Goal: Obtain resource: Download file/media

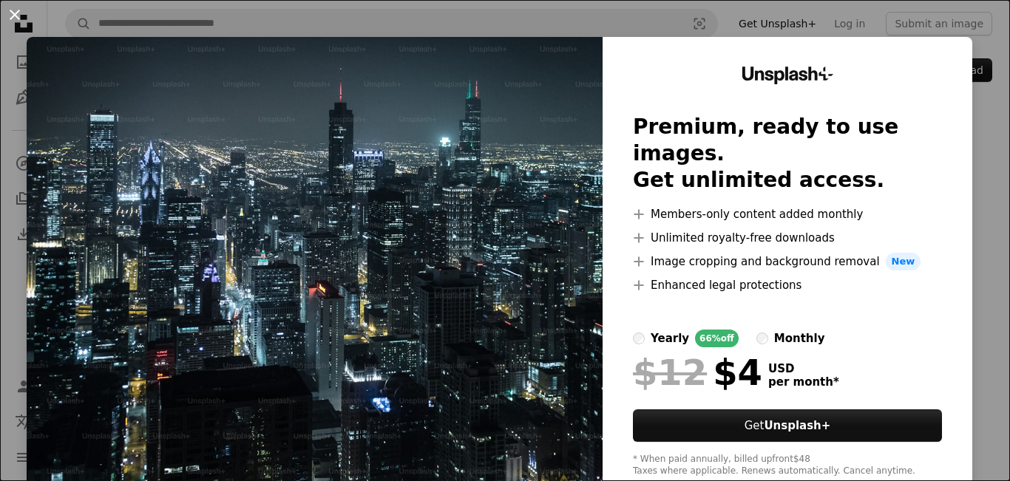
click at [14, 17] on button "An X shape" at bounding box center [15, 15] width 18 height 18
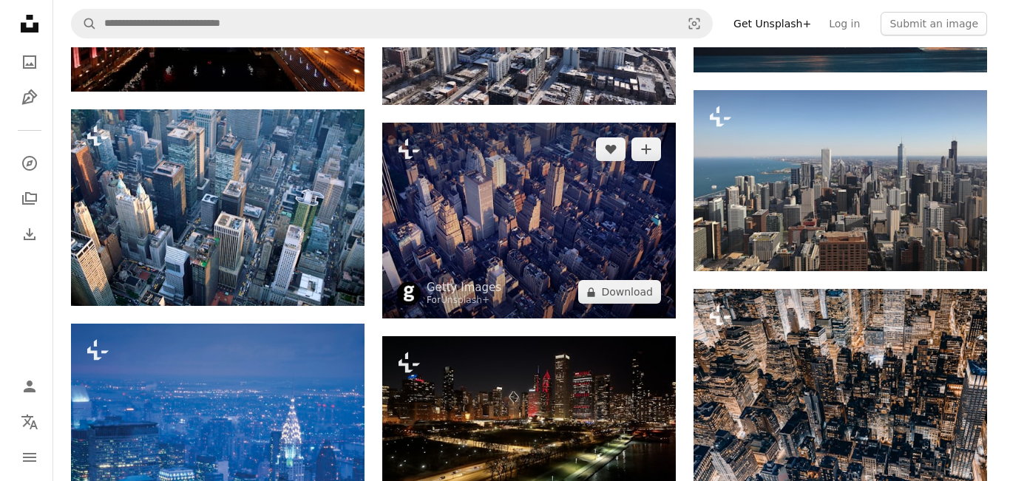
scroll to position [1873, 0]
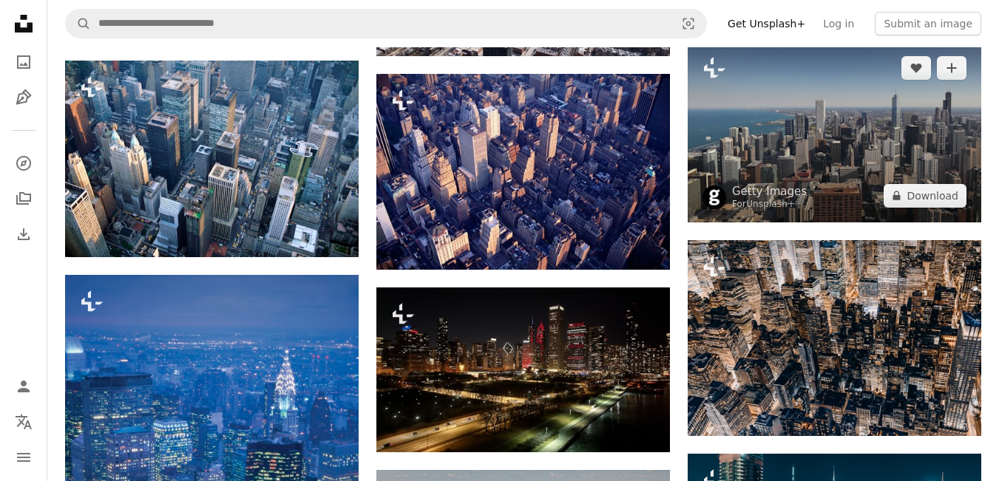
click at [742, 122] on img at bounding box center [835, 131] width 294 height 181
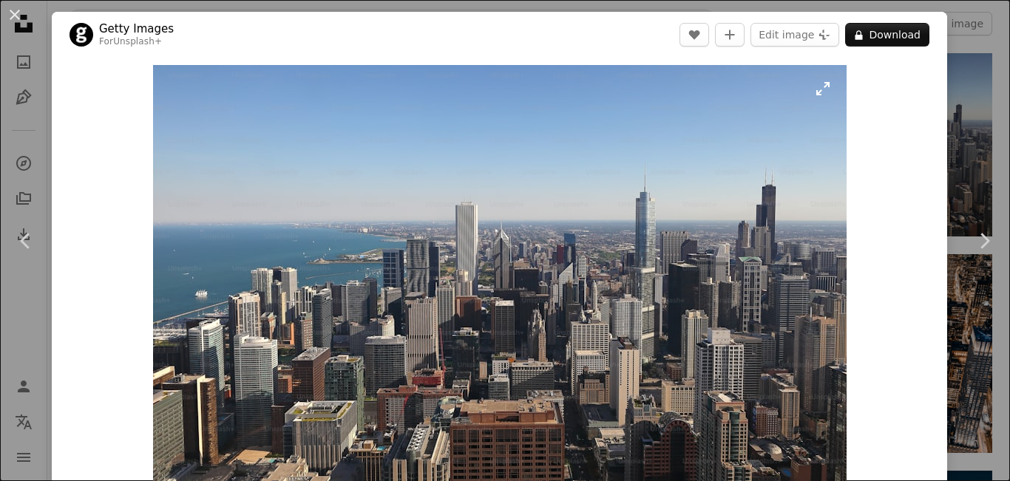
scroll to position [50, 0]
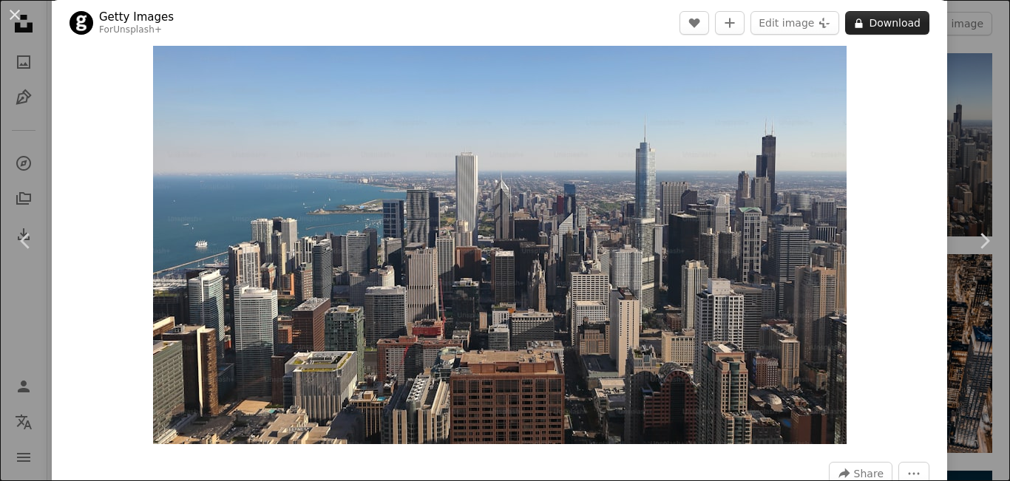
click at [870, 27] on button "A lock Download" at bounding box center [887, 23] width 84 height 24
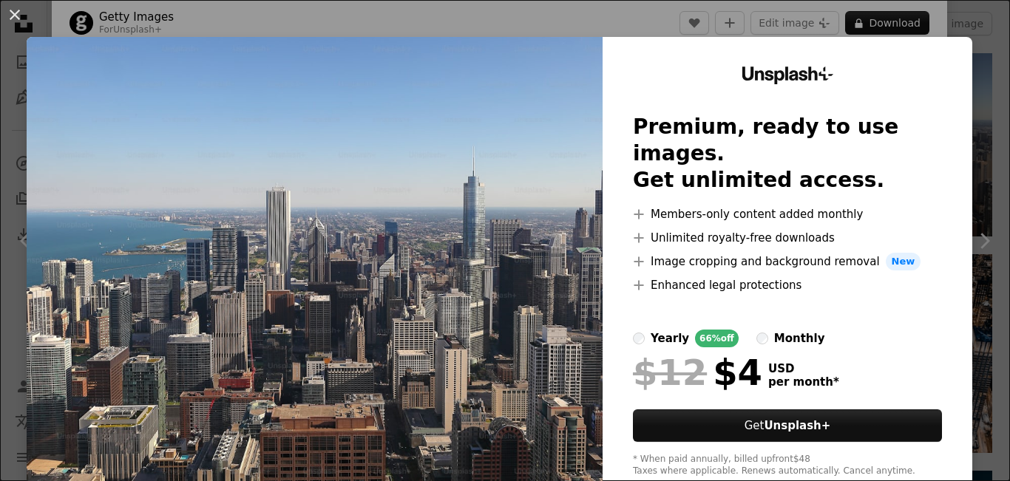
click at [976, 90] on div "An X shape Unsplash+ Premium, ready to use images. Get unlimited access. A plus…" at bounding box center [505, 240] width 1010 height 481
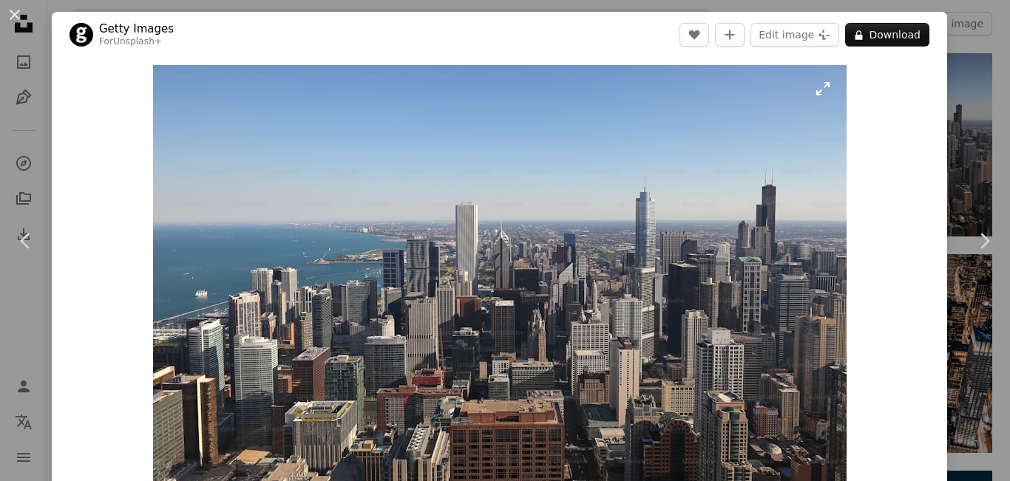
click at [821, 92] on img "Zoom in on this image" at bounding box center [500, 279] width 694 height 429
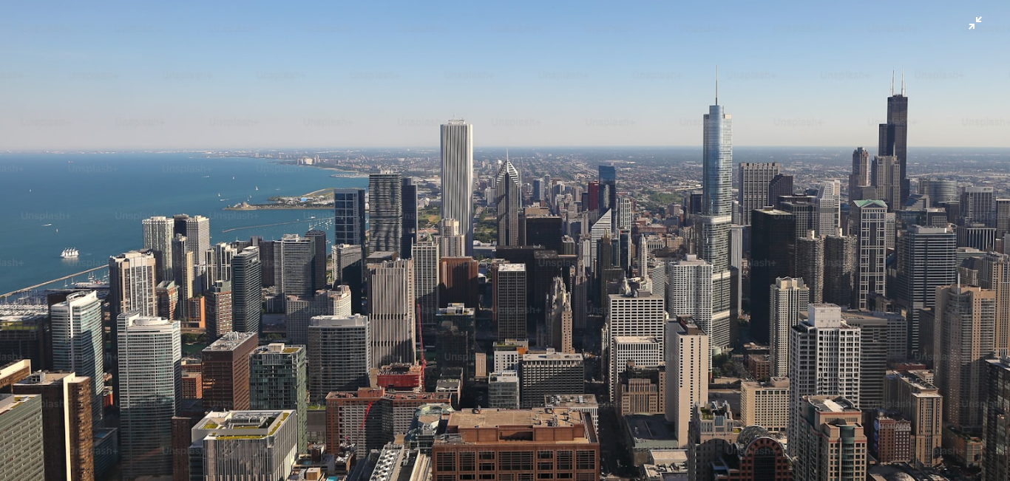
scroll to position [129, 0]
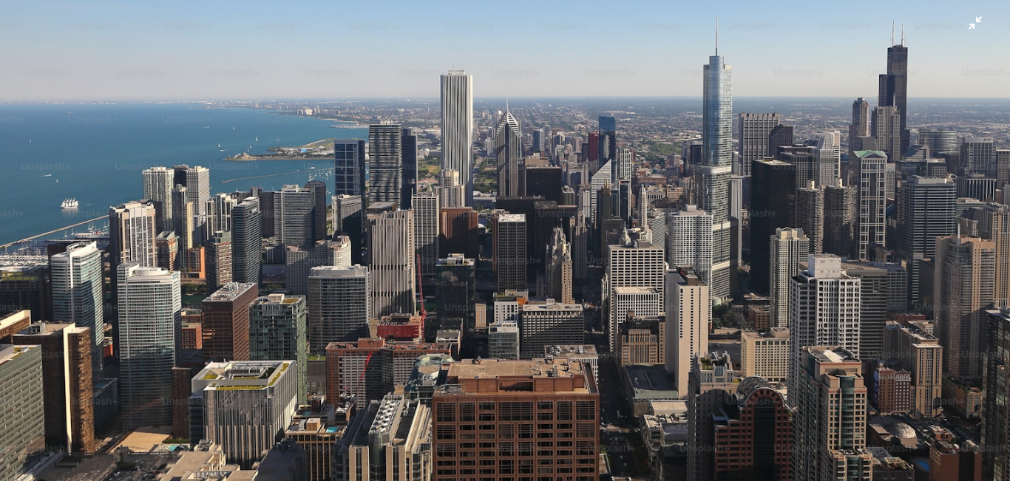
click at [648, 149] on img "Zoom out on this image" at bounding box center [505, 183] width 1012 height 626
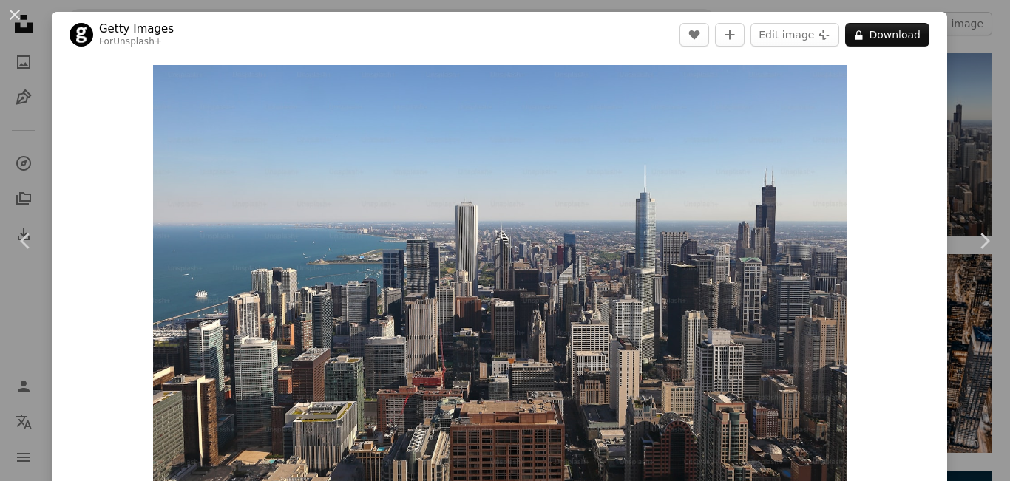
scroll to position [13, 0]
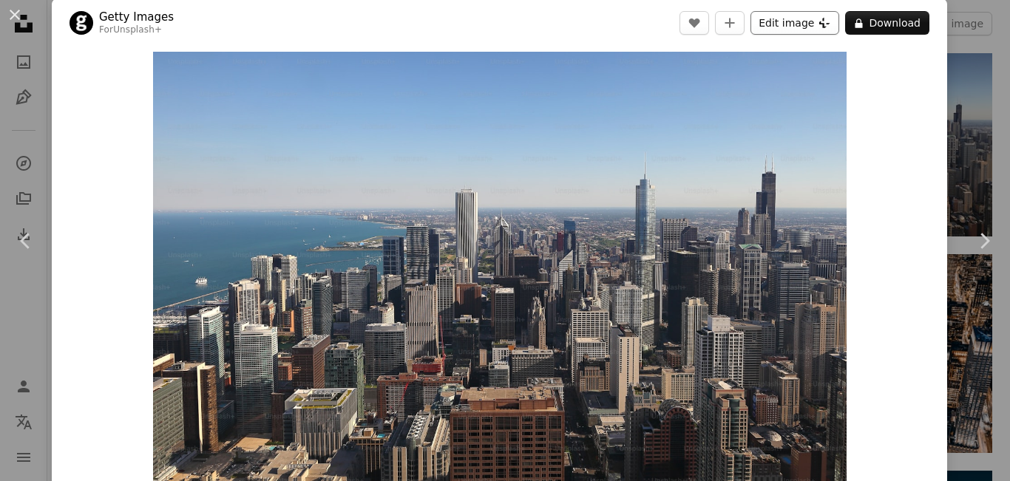
click at [783, 24] on button "Edit image Plus sign for Unsplash+" at bounding box center [795, 23] width 89 height 24
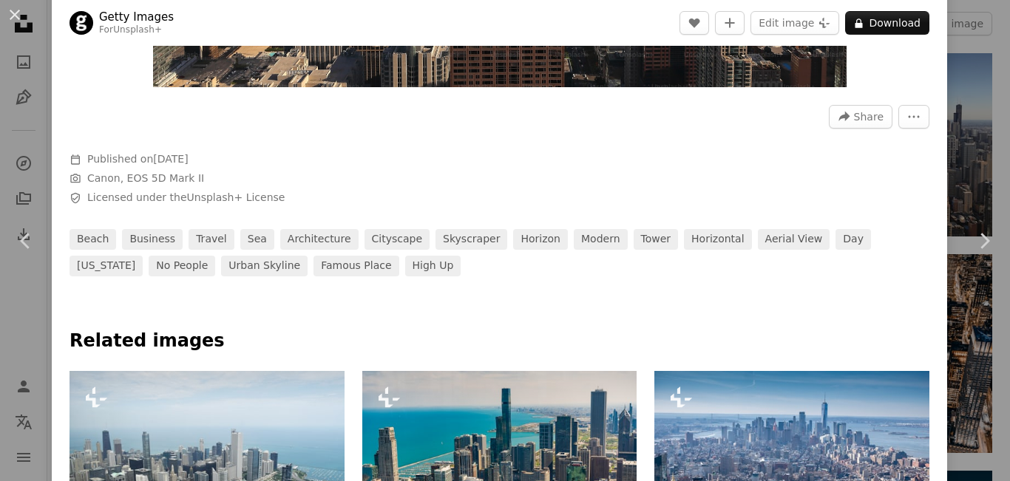
scroll to position [211, 0]
